Goal: Information Seeking & Learning: Understand process/instructions

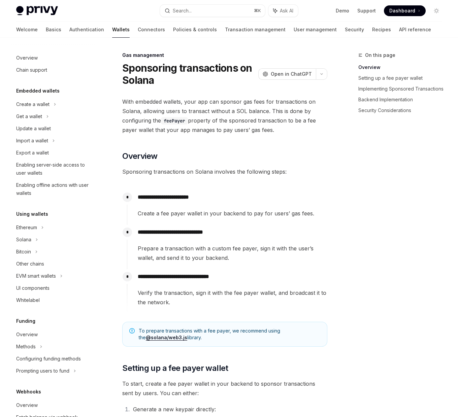
scroll to position [165, 0]
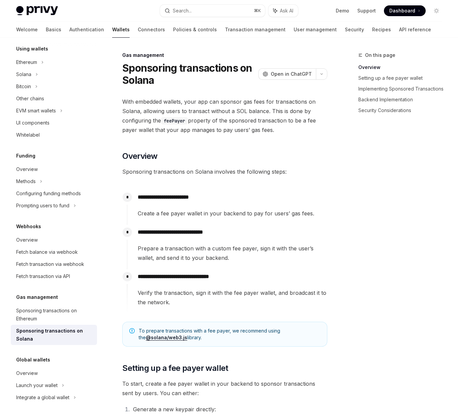
click at [207, 100] on span "With embedded wallets, your app can sponsor gas fees for transactions on Solana…" at bounding box center [224, 116] width 205 height 38
click at [216, 111] on span "With embedded wallets, your app can sponsor gas fees for transactions on Solana…" at bounding box center [224, 116] width 205 height 38
click at [205, 110] on span "With embedded wallets, your app can sponsor gas fees for transactions on Solana…" at bounding box center [224, 116] width 205 height 38
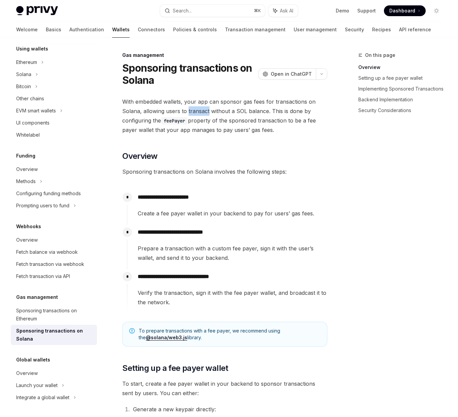
click at [205, 110] on span "With embedded wallets, your app can sponsor gas fees for transactions on Solana…" at bounding box center [224, 116] width 205 height 38
click at [211, 116] on span "With embedded wallets, your app can sponsor gas fees for transactions on Solana…" at bounding box center [224, 116] width 205 height 38
click at [212, 128] on span "With embedded wallets, your app can sponsor gas fees for transactions on Solana…" at bounding box center [224, 116] width 205 height 38
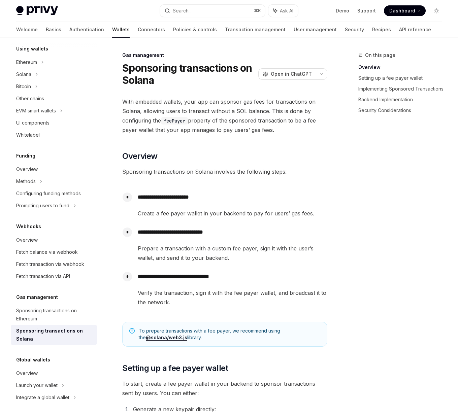
click at [237, 129] on span "With embedded wallets, your app can sponsor gas fees for transactions on Solana…" at bounding box center [224, 116] width 205 height 38
click at [213, 120] on span "With embedded wallets, your app can sponsor gas fees for transactions on Solana…" at bounding box center [224, 116] width 205 height 38
click at [243, 119] on span "With embedded wallets, your app can sponsor gas fees for transactions on Solana…" at bounding box center [224, 116] width 205 height 38
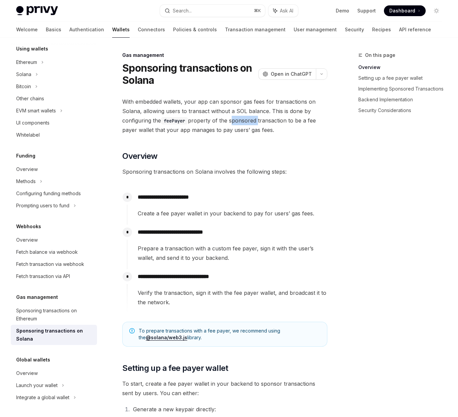
click at [243, 119] on span "With embedded wallets, your app can sponsor gas fees for transactions on Solana…" at bounding box center [224, 116] width 205 height 38
click at [200, 131] on span "With embedded wallets, your app can sponsor gas fees for transactions on Solana…" at bounding box center [224, 116] width 205 height 38
click at [233, 129] on span "With embedded wallets, your app can sponsor gas fees for transactions on Solana…" at bounding box center [224, 116] width 205 height 38
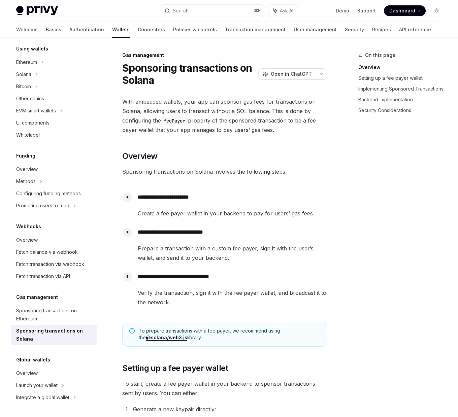
click at [221, 130] on span "With embedded wallets, your app can sponsor gas fees for transactions on Solana…" at bounding box center [224, 116] width 205 height 38
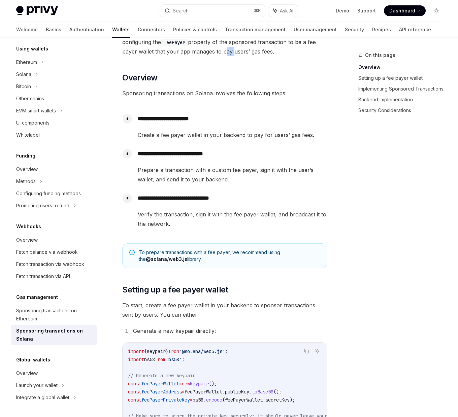
scroll to position [79, 0]
click at [209, 95] on span "Sponsoring transactions on Solana involves the following steps:" at bounding box center [224, 92] width 205 height 9
click at [192, 119] on p "**********" at bounding box center [232, 118] width 189 height 9
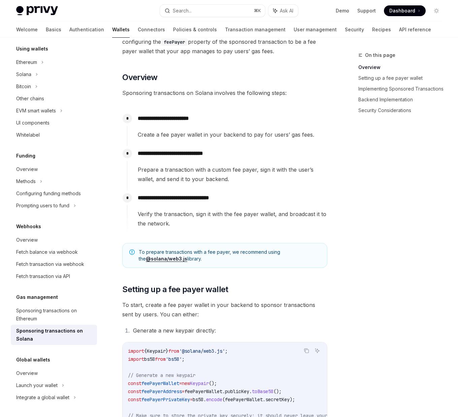
click at [208, 134] on span "Create a fee payer wallet in your backend to pay for users’ gas fees." at bounding box center [232, 134] width 189 height 9
click at [221, 168] on span "Prepare a transaction with a custom fee payer, sign it with the user’s wallet, …" at bounding box center [232, 174] width 189 height 19
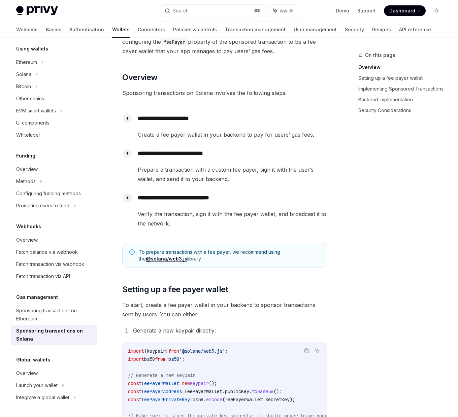
click at [200, 184] on div "**********" at bounding box center [227, 168] width 200 height 44
click at [213, 177] on span "Prepare a transaction with a custom fee payer, sign it with the user’s wallet, …" at bounding box center [232, 174] width 189 height 19
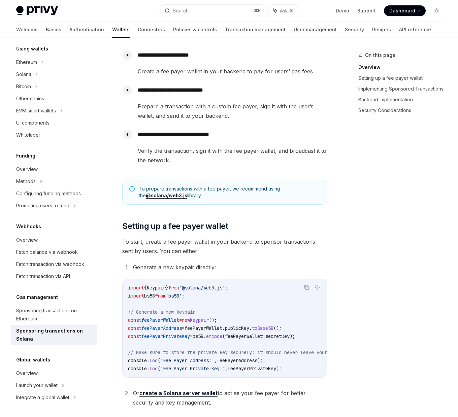
click at [219, 150] on span "Verify the transaction, sign it with the fee payer wallet, and broadcast it to …" at bounding box center [232, 155] width 189 height 19
click at [233, 151] on span "Verify the transaction, sign it with the fee payer wallet, and broadcast it to …" at bounding box center [232, 155] width 189 height 19
click at [203, 151] on span "Verify the transaction, sign it with the fee payer wallet, and broadcast it to …" at bounding box center [232, 155] width 189 height 19
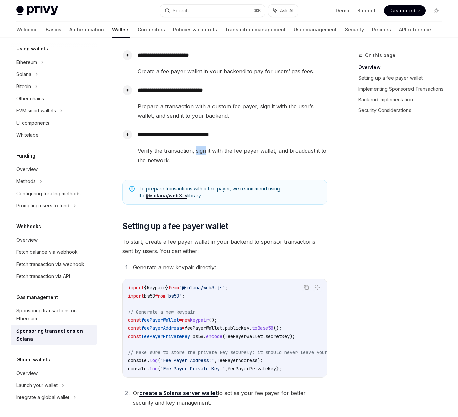
click at [203, 151] on span "Verify the transaction, sign it with the fee payer wallet, and broadcast it to …" at bounding box center [232, 155] width 189 height 19
click at [230, 151] on span "Verify the transaction, sign it with the fee payer wallet, and broadcast it to …" at bounding box center [232, 155] width 189 height 19
click at [247, 150] on span "Verify the transaction, sign it with the fee payer wallet, and broadcast it to …" at bounding box center [232, 155] width 189 height 19
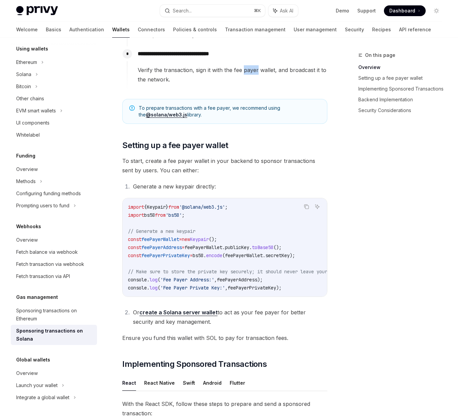
scroll to position [338, 0]
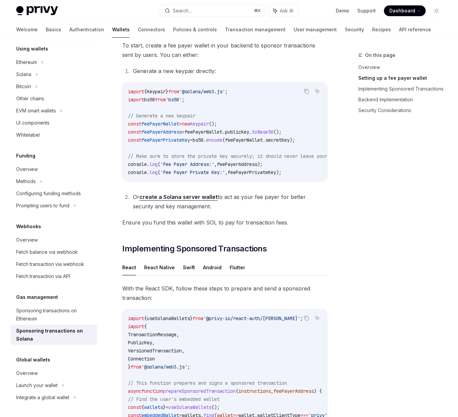
click at [214, 290] on span "With the React SDK, follow these steps to prepare and send a sponsored transact…" at bounding box center [224, 293] width 205 height 19
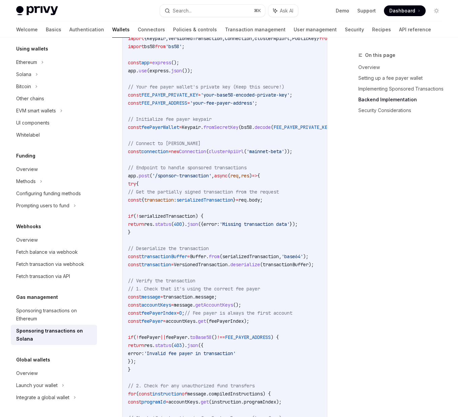
scroll to position [1236, 0]
